Goal: Consume media (video, audio)

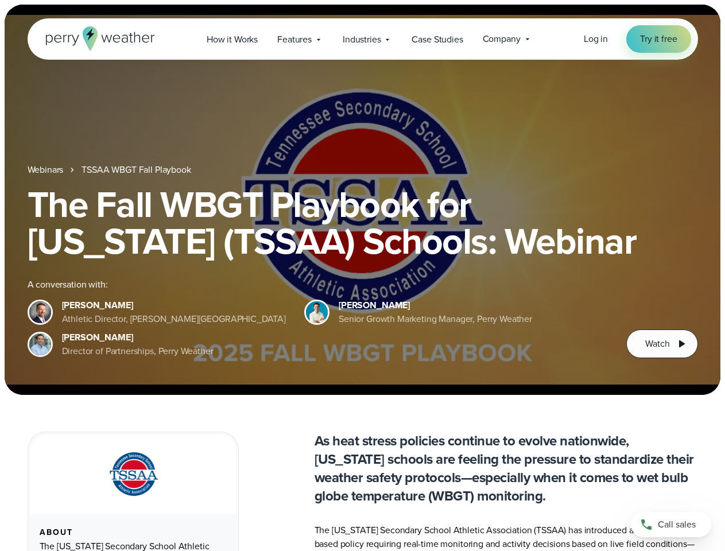
click at [362, 275] on div "The Fall WBGT Playbook for [US_STATE] (TSSAA) Schools: Webinar A conversation w…" at bounding box center [363, 272] width 670 height 172
click at [362, 39] on span "Industries" at bounding box center [361, 40] width 38 height 14
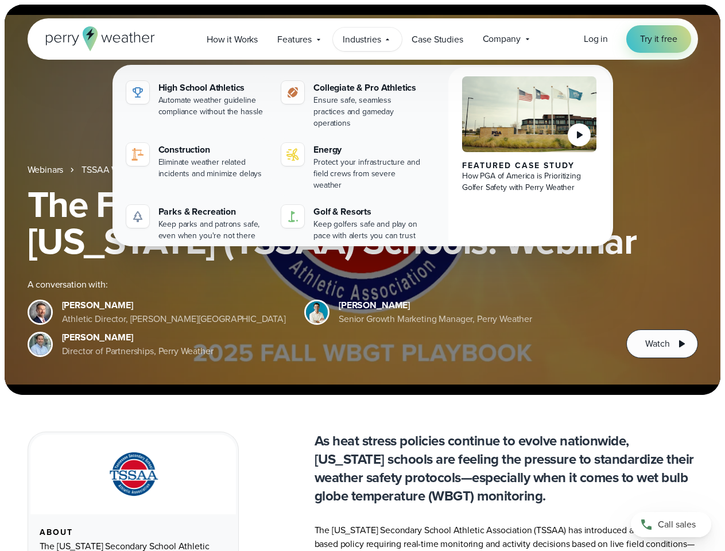
click at [362, 200] on h1 "The Fall WBGT Playbook for [US_STATE] (TSSAA) Schools: Webinar" at bounding box center [363, 222] width 670 height 73
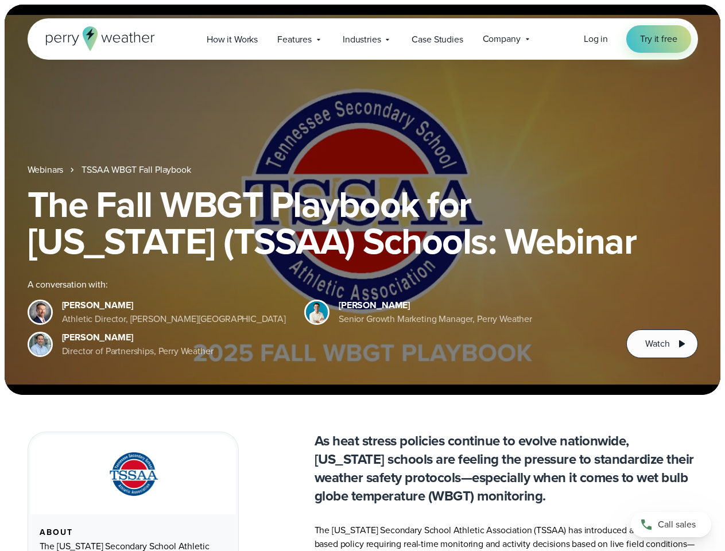
click at [137, 170] on link "TSSAA WBGT Fall Playbook" at bounding box center [135, 170] width 109 height 14
click at [661, 344] on span "Watch" at bounding box center [657, 344] width 24 height 14
